Goal: Task Accomplishment & Management: Use online tool/utility

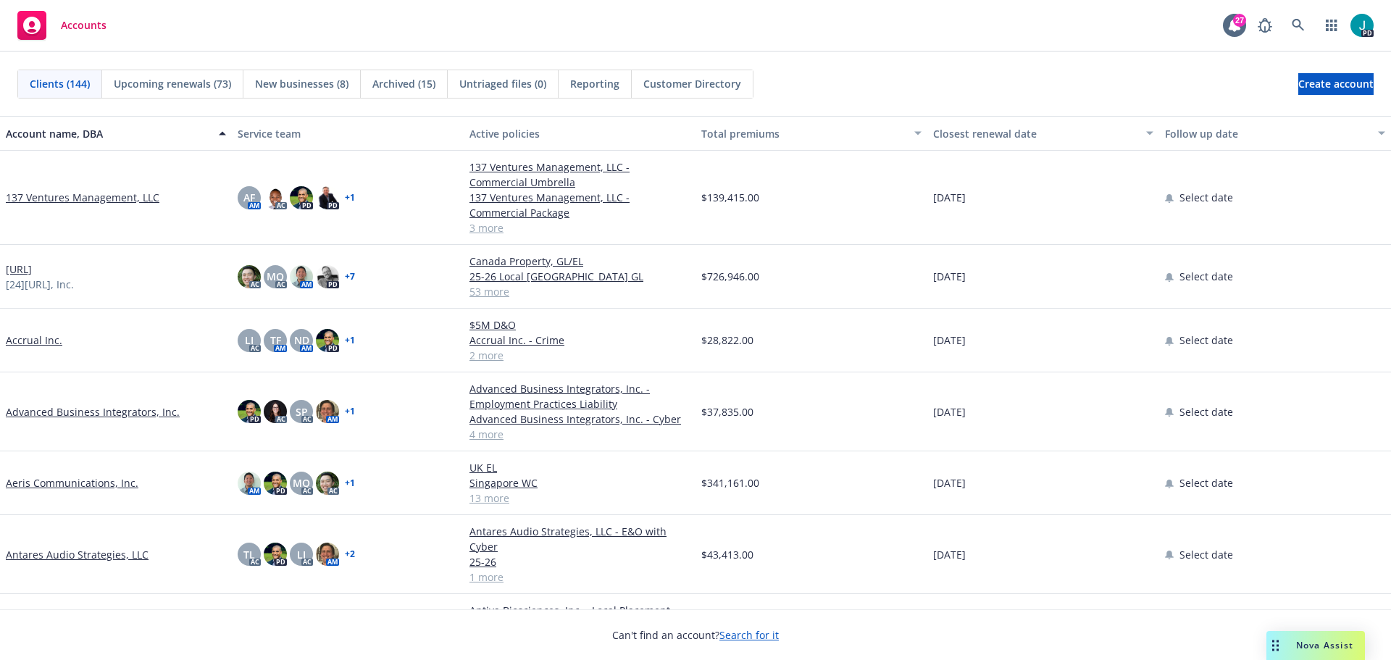
click at [1303, 645] on span "Nova Assist" at bounding box center [1324, 645] width 57 height 12
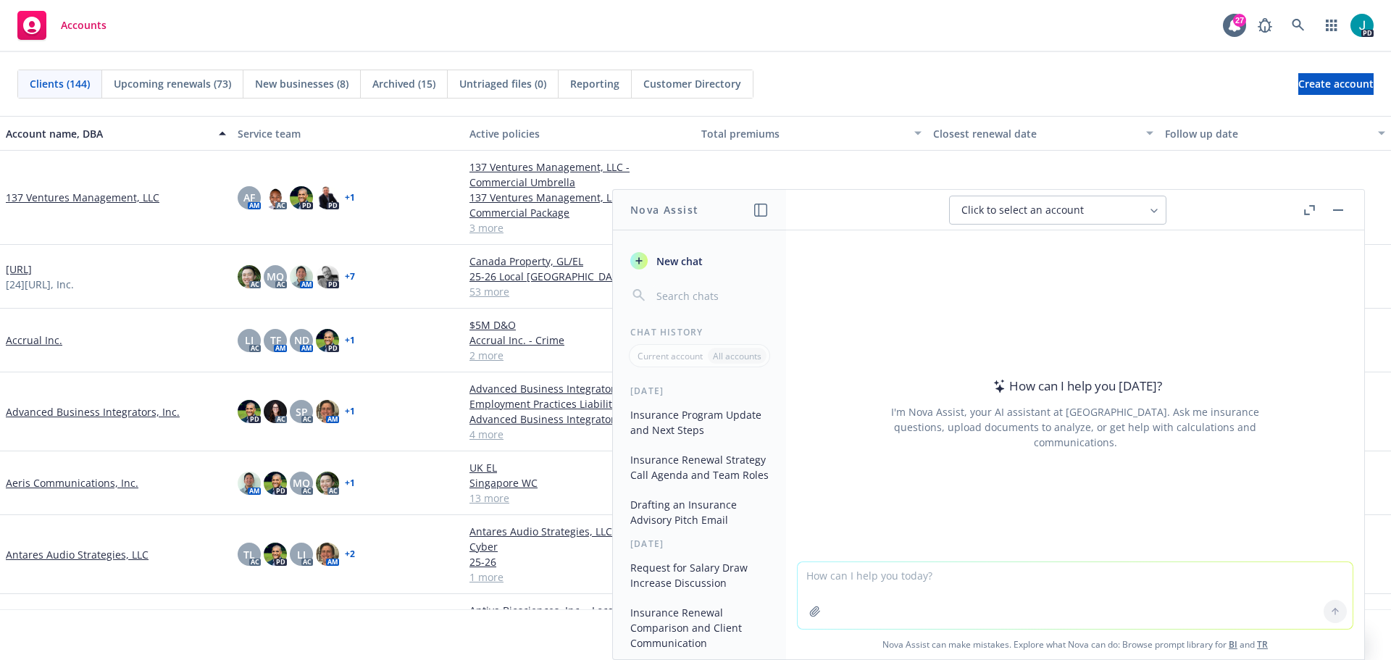
click at [1004, 569] on textarea at bounding box center [1075, 595] width 555 height 67
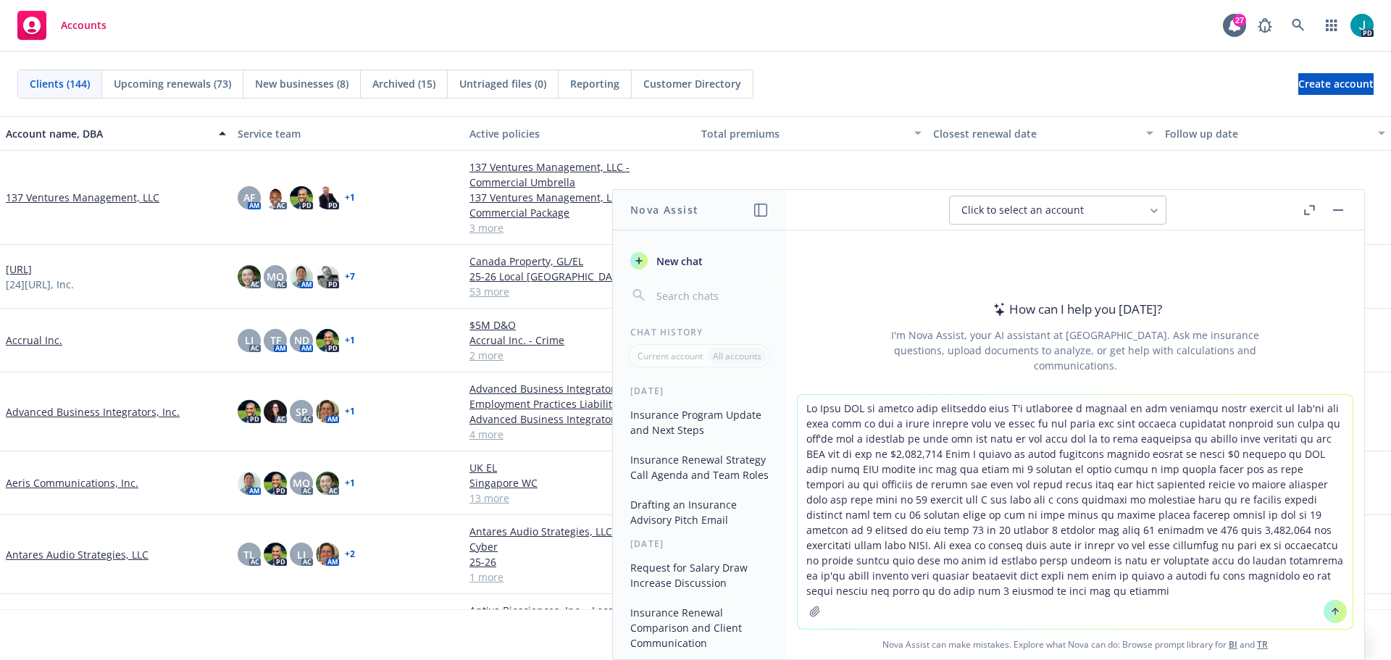
type textarea "Hi John JON to answer your questions here I'm providing a snippet of the expiri…"
click at [1324, 612] on button at bounding box center [1335, 611] width 23 height 23
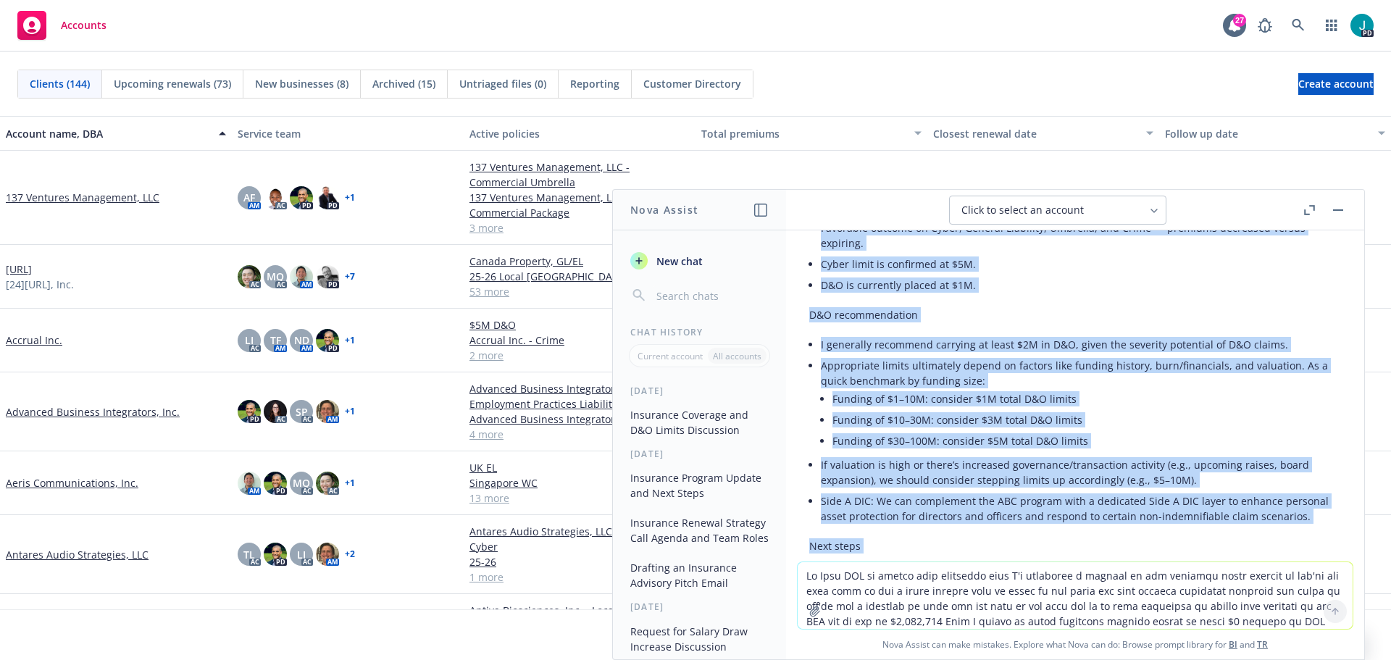
scroll to position [622, 0]
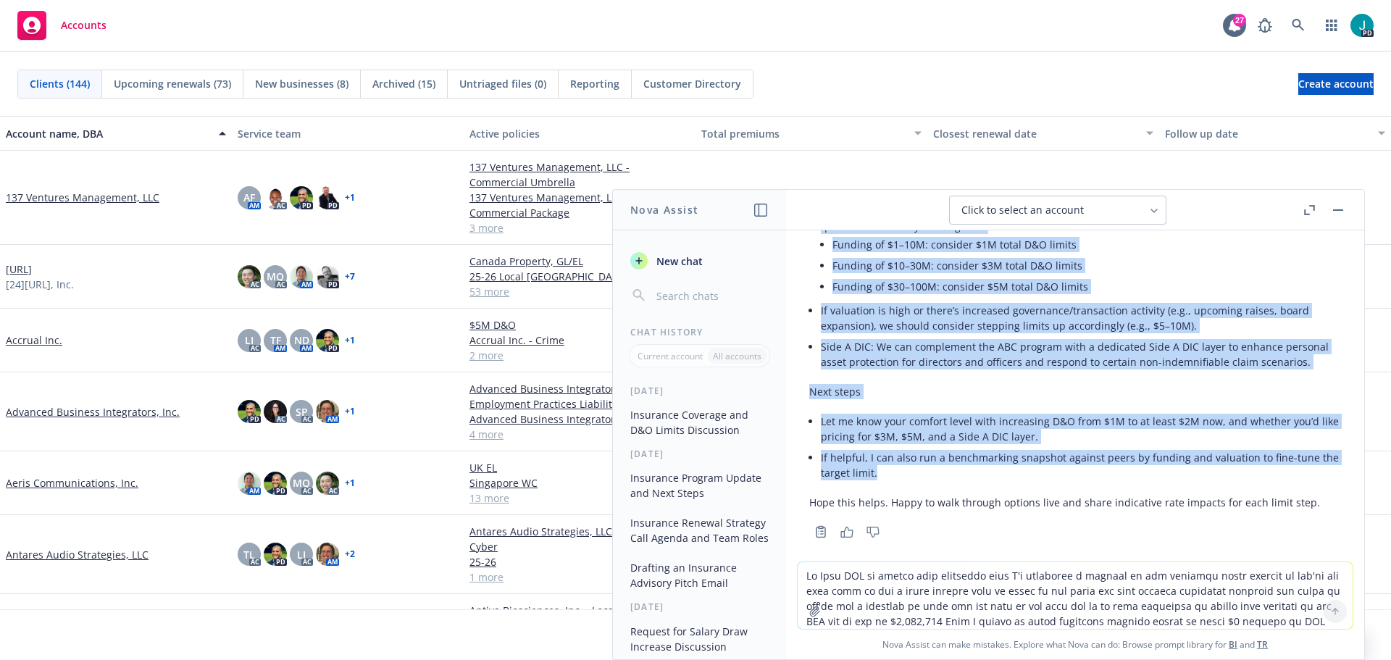
drag, startPoint x: 808, startPoint y: 249, endPoint x: 1073, endPoint y: 466, distance: 341.9
click at [1073, 466] on div "Here’s a cleaned-up, client-ready draft you can copy/paste. I corrected termino…" at bounding box center [1075, 217] width 555 height 649
copy div "Hi John, Thanks for your questions. Below is a brief summary of the expiring vs…"
click at [1315, 21] on div "PD" at bounding box center [1312, 25] width 123 height 29
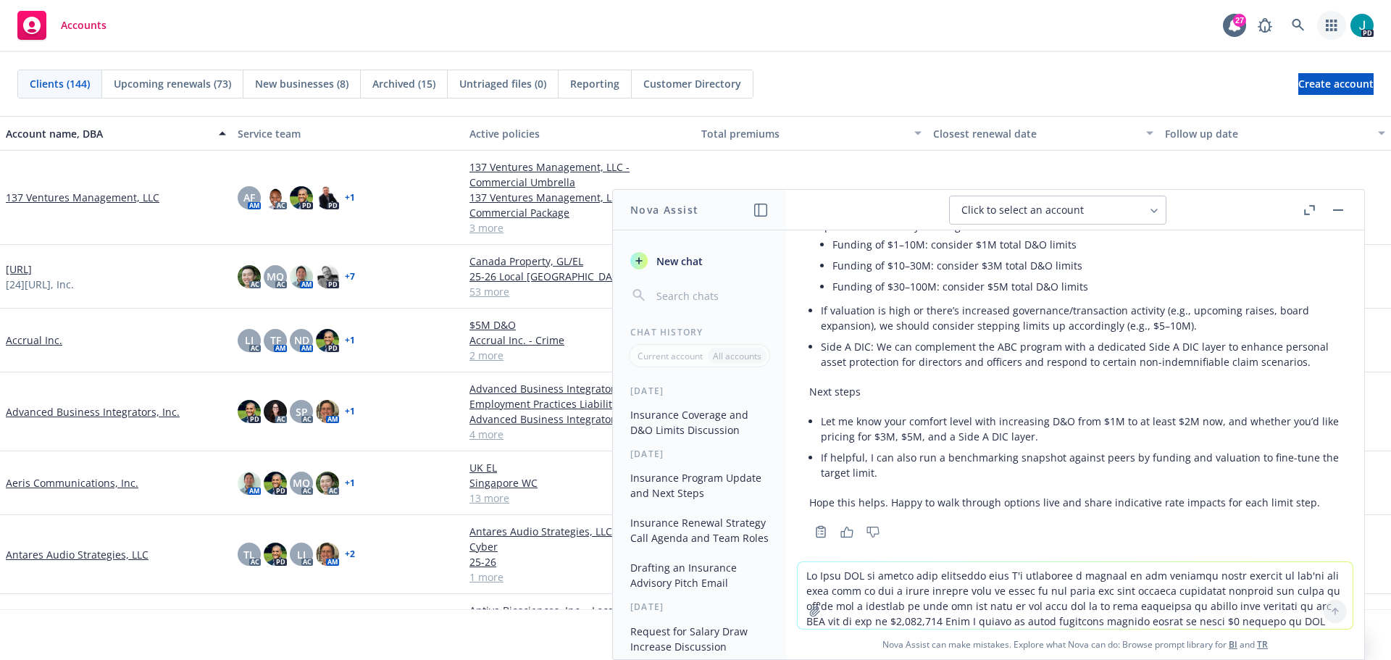
click at [1326, 27] on icon "button" at bounding box center [1332, 26] width 12 height 12
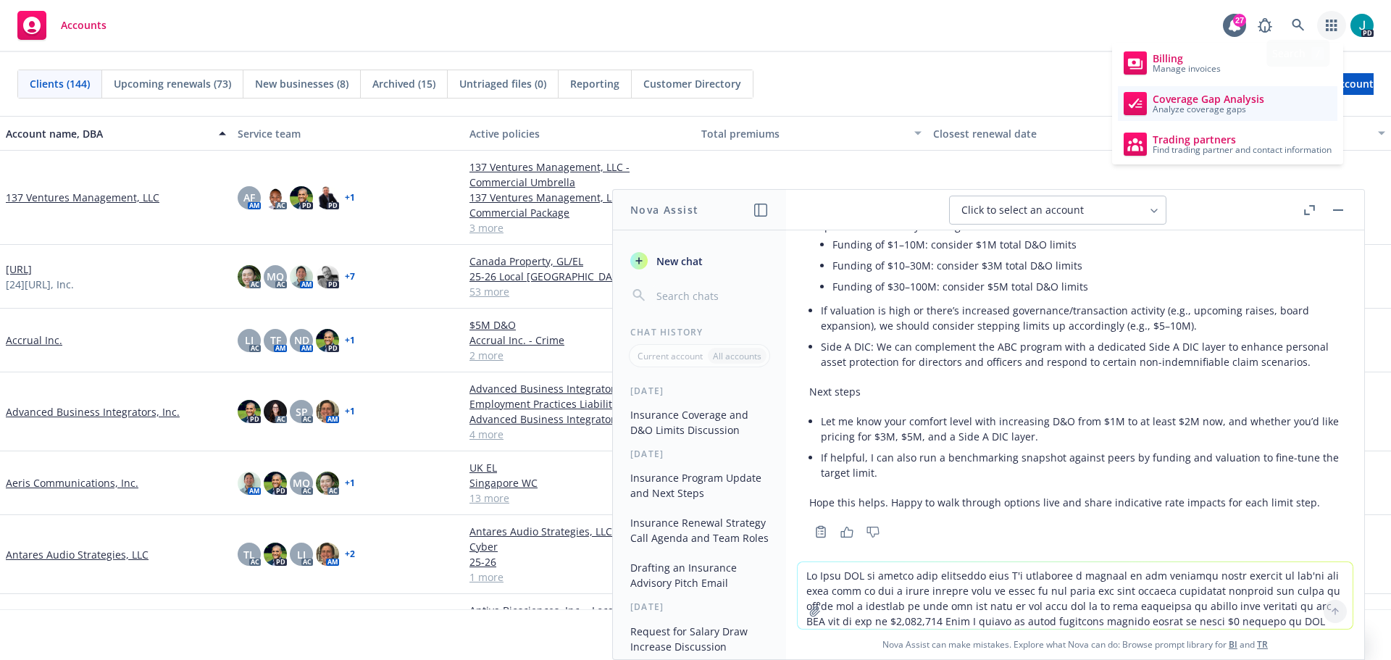
click at [1212, 98] on span "Coverage Gap Analysis" at bounding box center [1209, 99] width 112 height 12
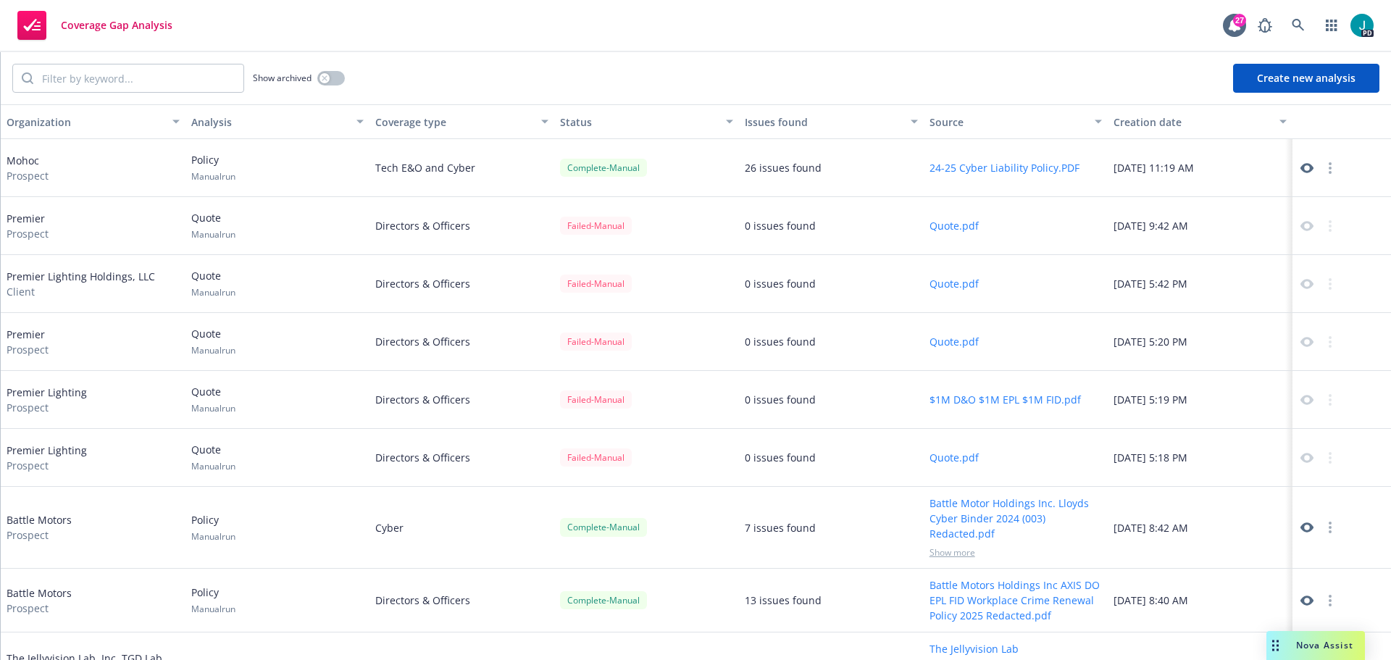
click at [1286, 87] on button "Create new analysis" at bounding box center [1306, 78] width 146 height 29
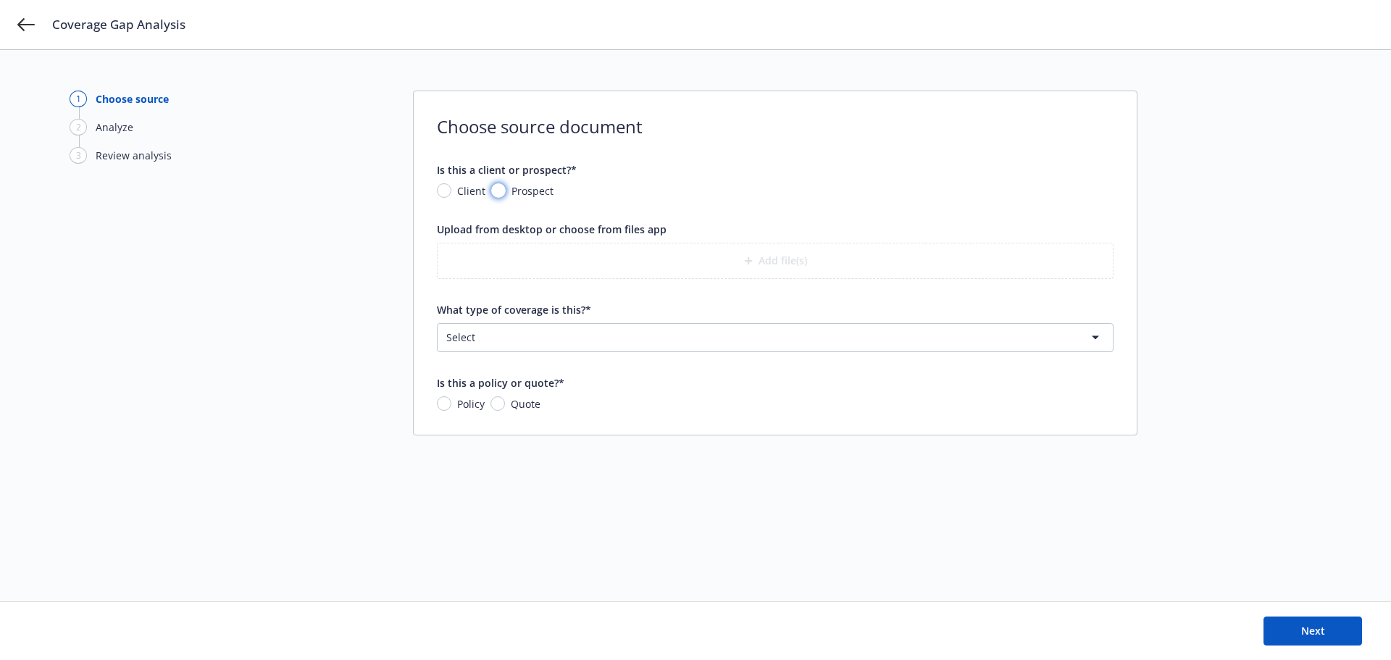
click at [503, 187] on input "Prospect" at bounding box center [498, 190] width 14 height 14
radio input "true"
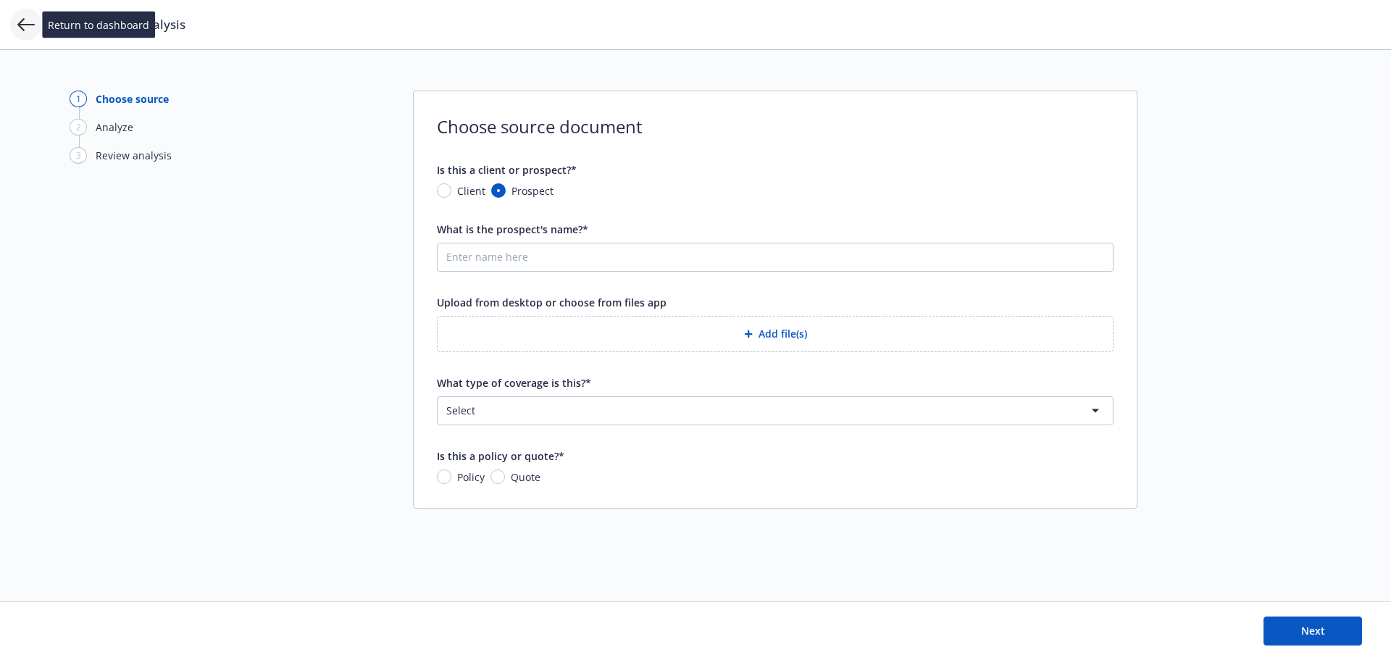
click at [25, 31] on icon at bounding box center [25, 24] width 17 height 17
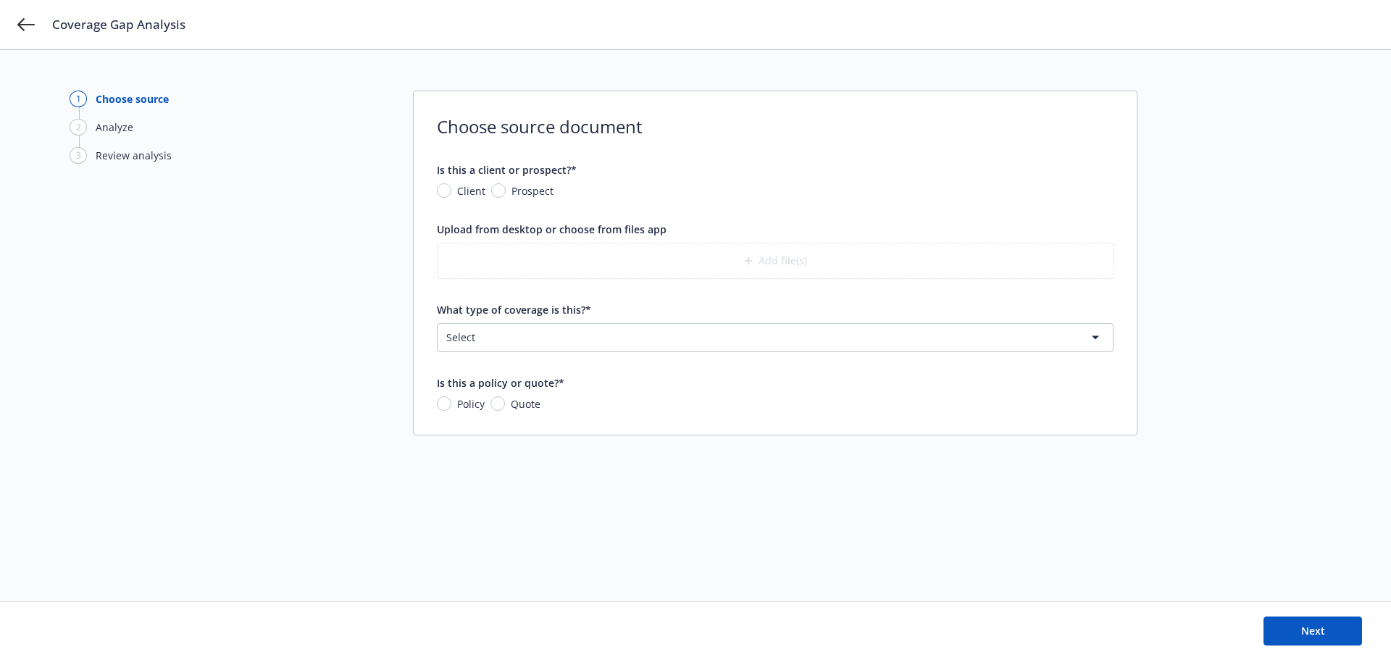
click at [18, 34] on div "Coverage Gap Analysis" at bounding box center [695, 24] width 1391 height 49
click at [21, 23] on icon at bounding box center [25, 24] width 17 height 17
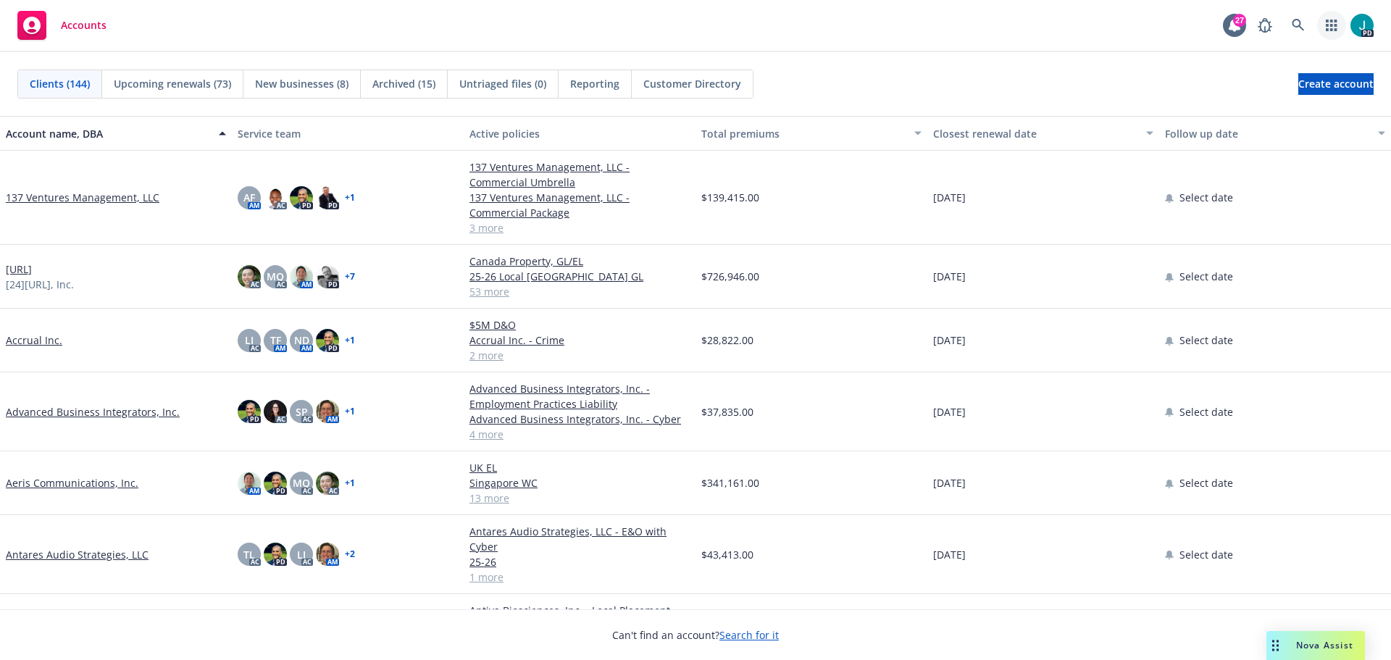
click at [1322, 23] on link "button" at bounding box center [1331, 25] width 29 height 29
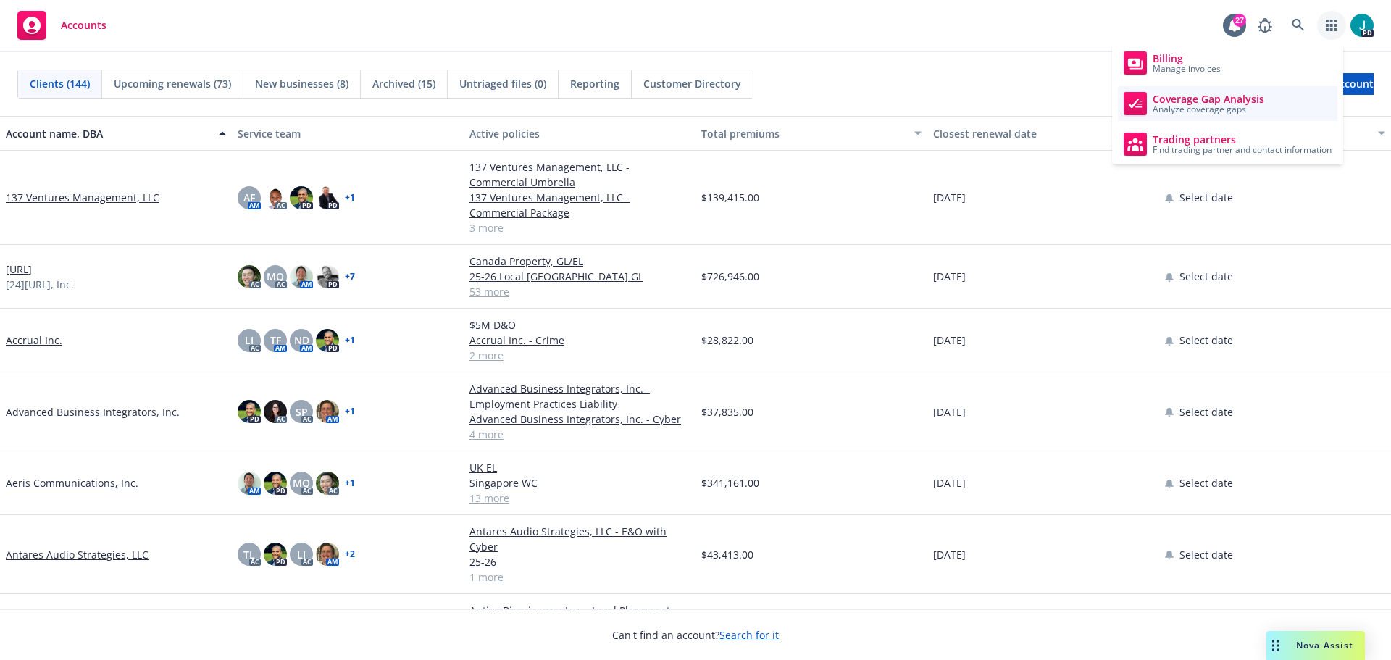
click at [1196, 108] on span "Analyze coverage gaps" at bounding box center [1209, 109] width 112 height 9
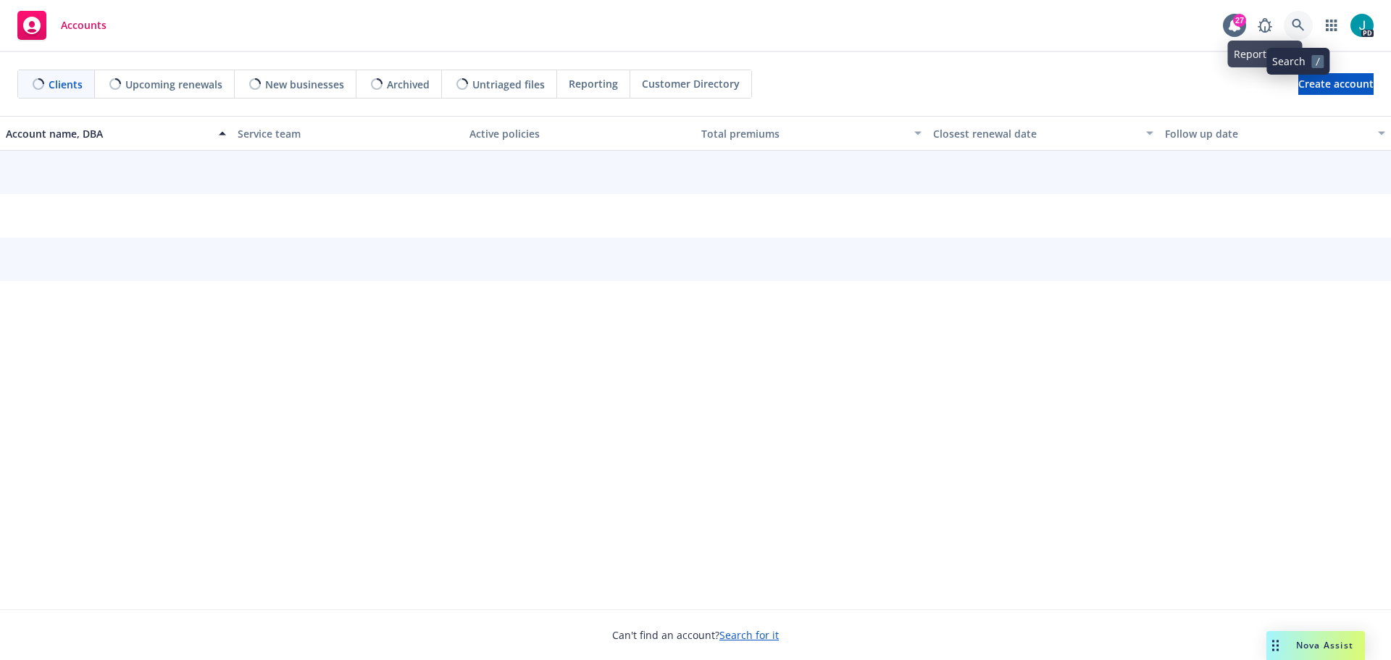
click at [1304, 26] on icon at bounding box center [1298, 25] width 13 height 13
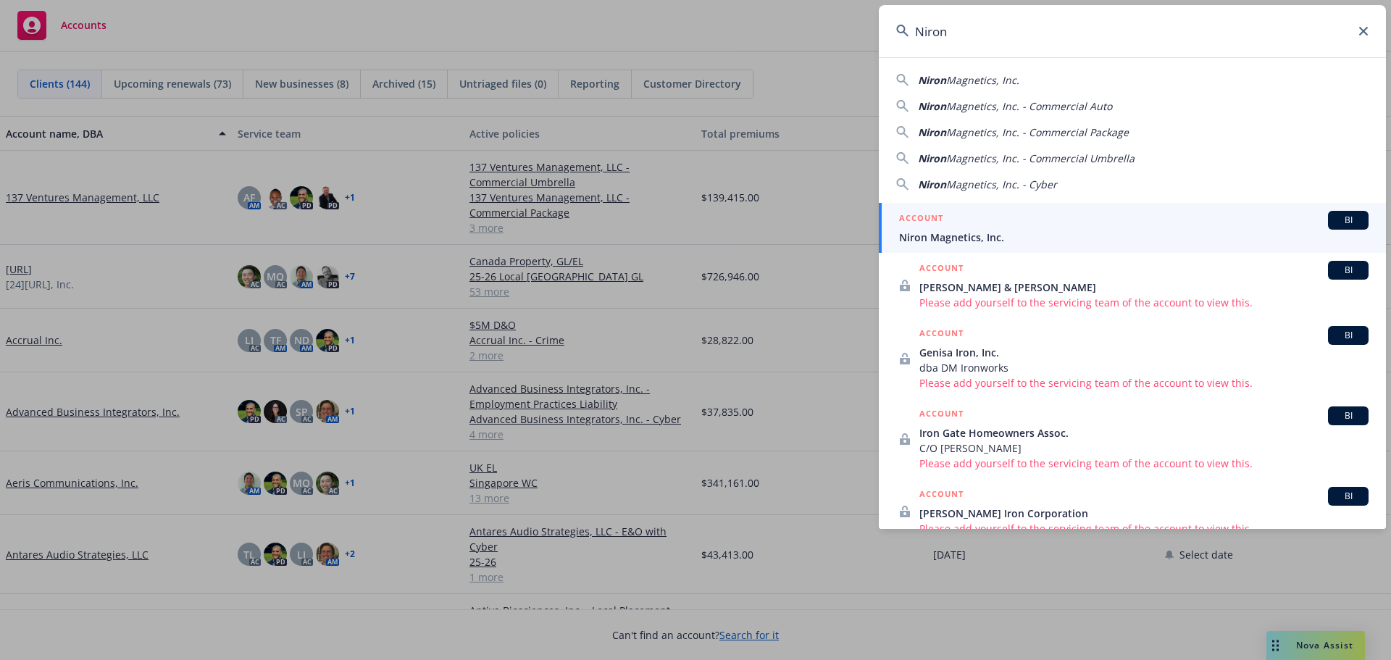
click at [1058, 78] on div "Niron Magnetics, Inc." at bounding box center [1132, 79] width 472 height 15
type input "Niron Magnetics, Inc."
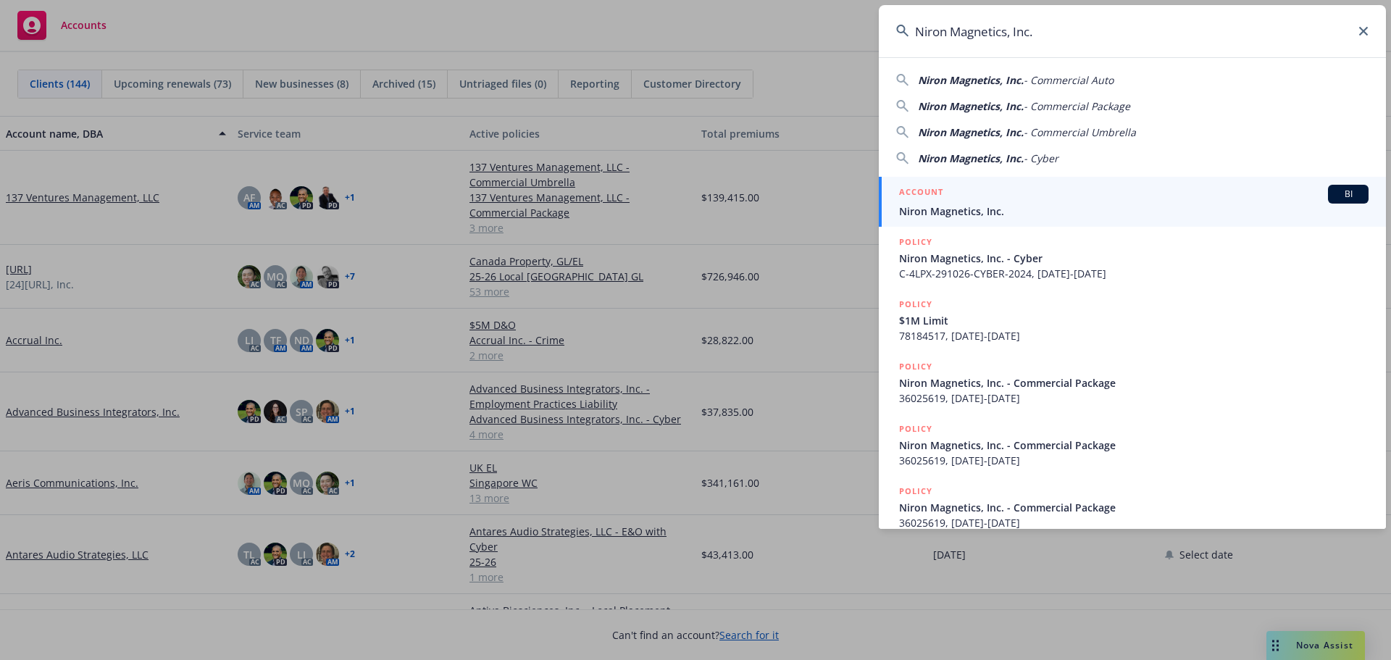
click at [969, 204] on span "Niron Magnetics, Inc." at bounding box center [1134, 211] width 470 height 15
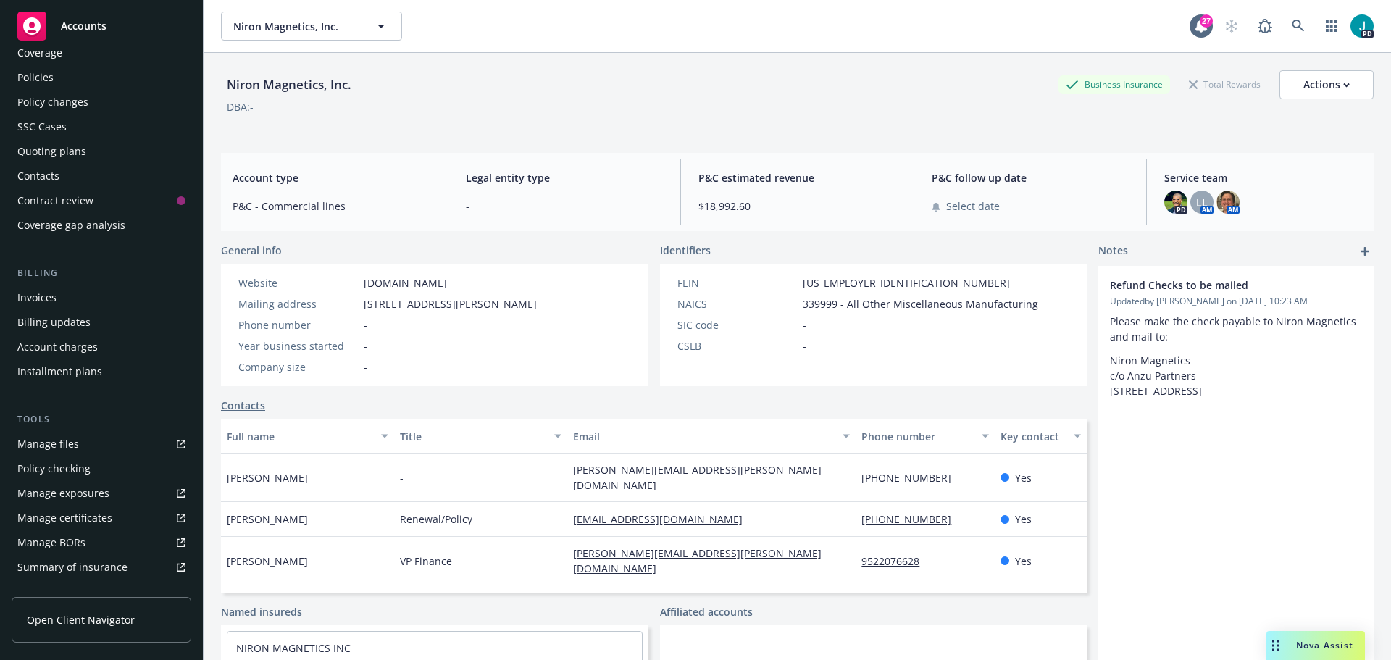
scroll to position [72, 0]
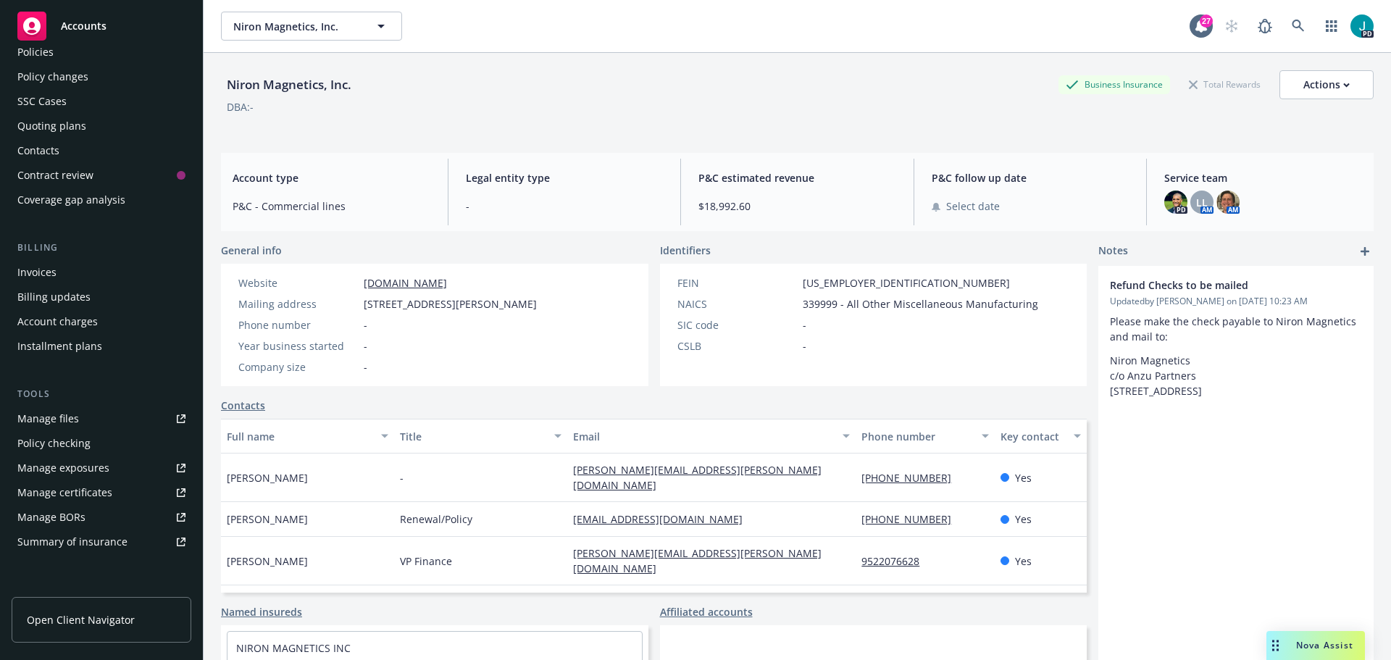
click at [1312, 654] on div "Nova Assist" at bounding box center [1316, 645] width 99 height 29
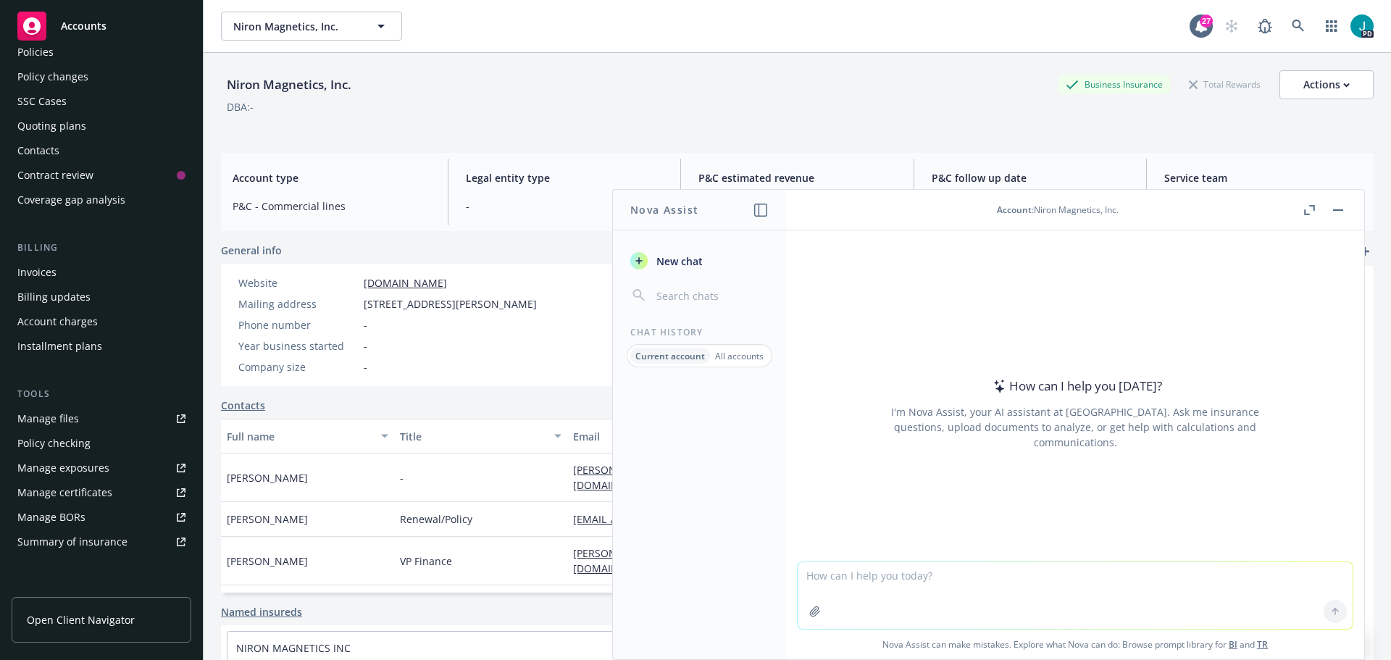
click at [875, 563] on textarea at bounding box center [1075, 595] width 555 height 67
paste textarea "Hi As Business Insurance advisors for companies, my partner Josh Young & I woul…"
type textarea "My Pitch. Check spelling. Make thursdays Hi As Business Insurance advisors for …"
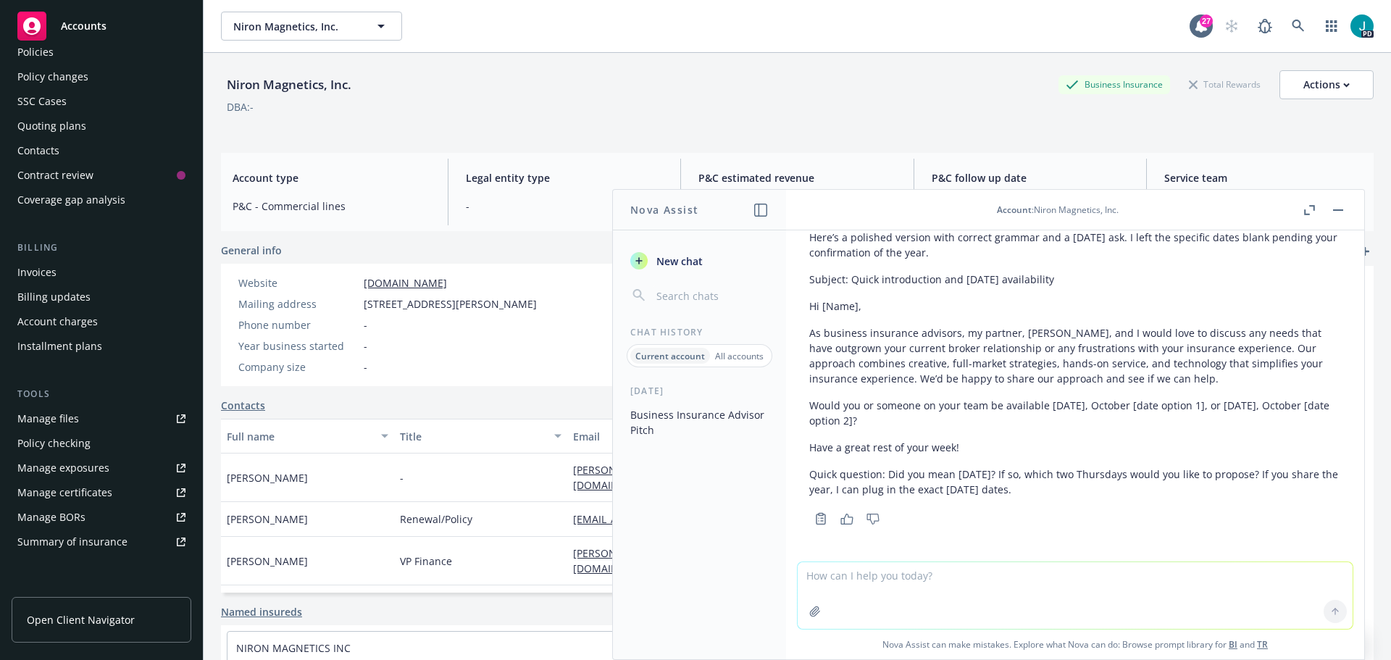
scroll to position [183, 0]
click at [988, 567] on textarea at bounding box center [1075, 595] width 555 height 67
type textarea "yes give those dates"
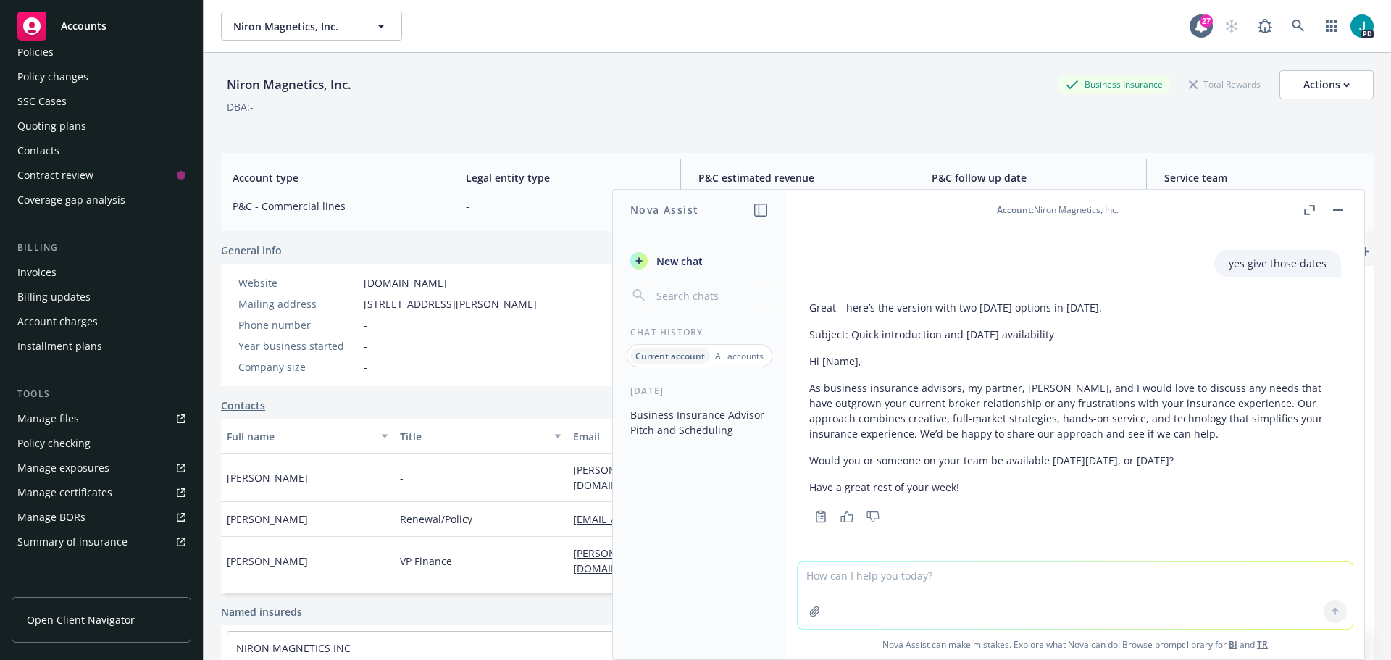
scroll to position [492, 0]
click at [843, 569] on textarea at bounding box center [1075, 595] width 555 height 67
paste textarea "H"
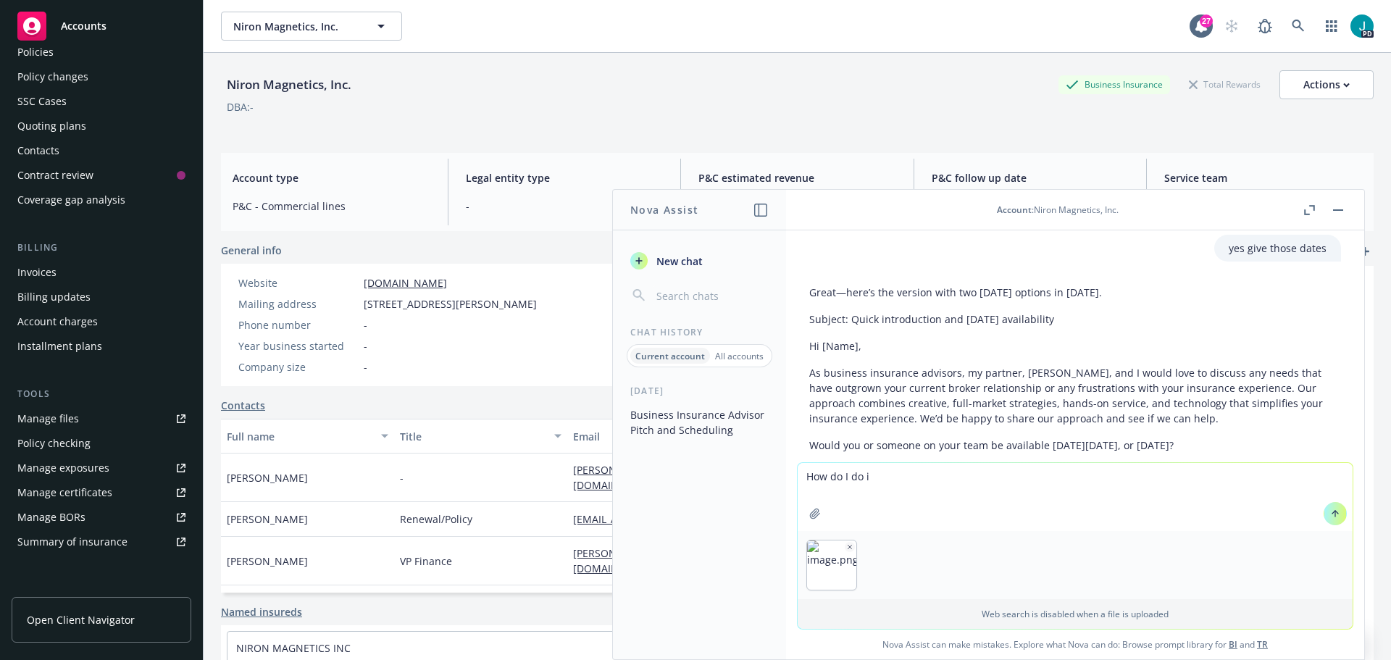
type textarea "How do I do it"
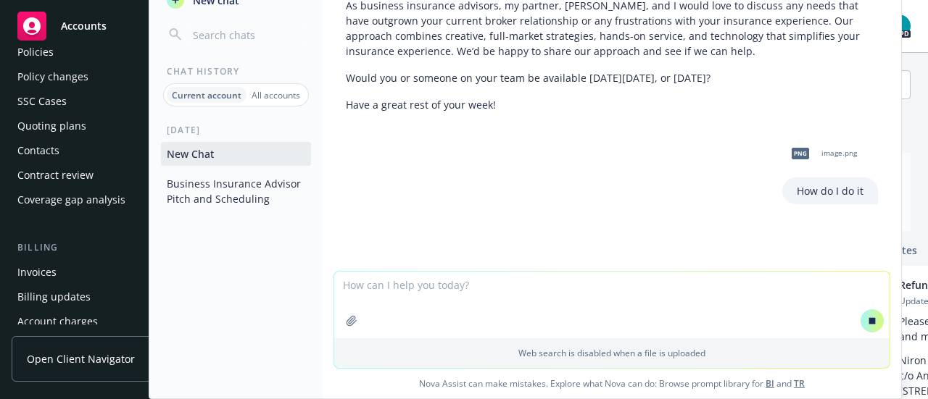
scroll to position [596, 0]
